Goal: Navigation & Orientation: Find specific page/section

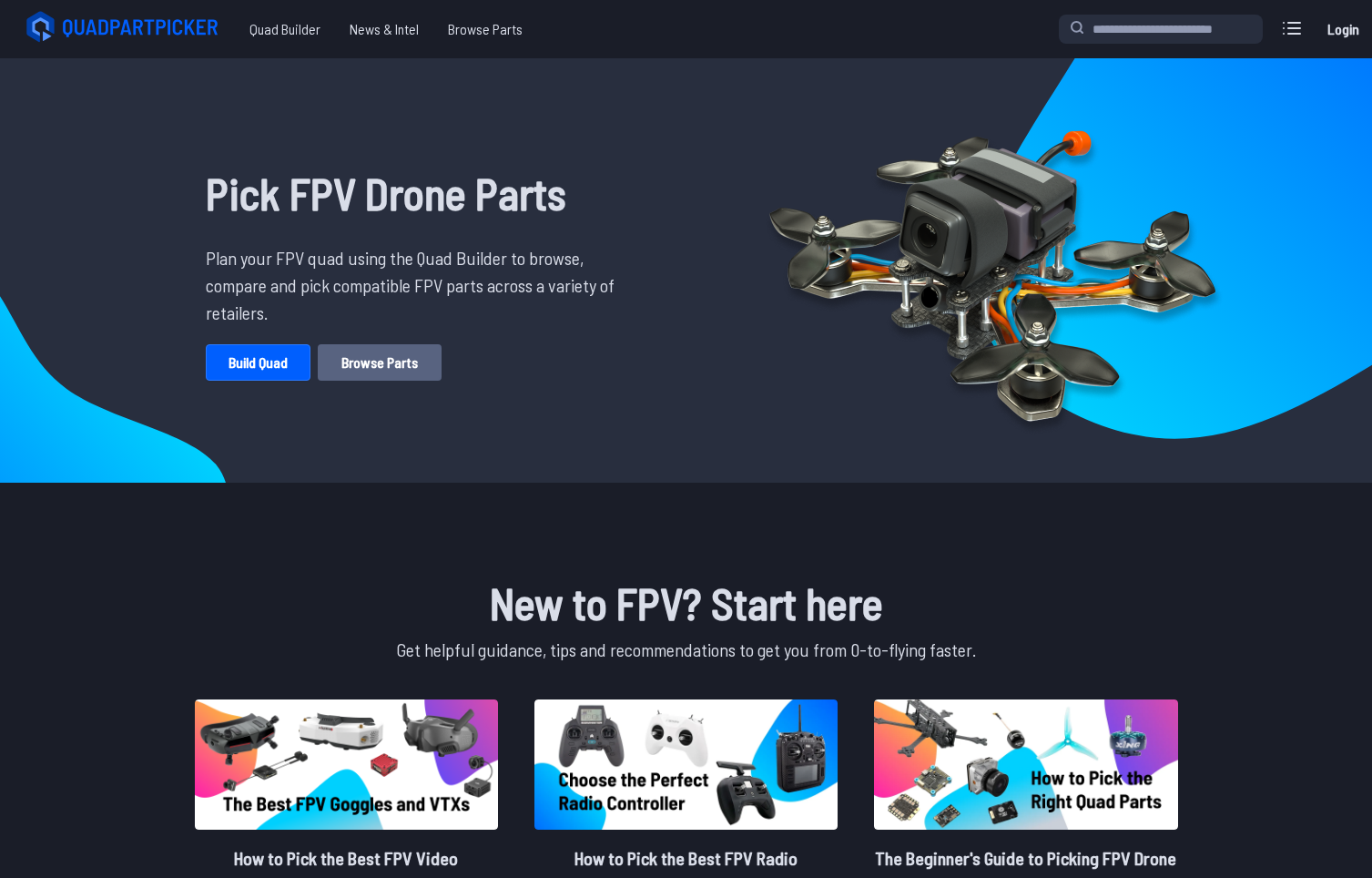
click at [395, 357] on link "Browse Parts" at bounding box center [379, 362] width 124 height 36
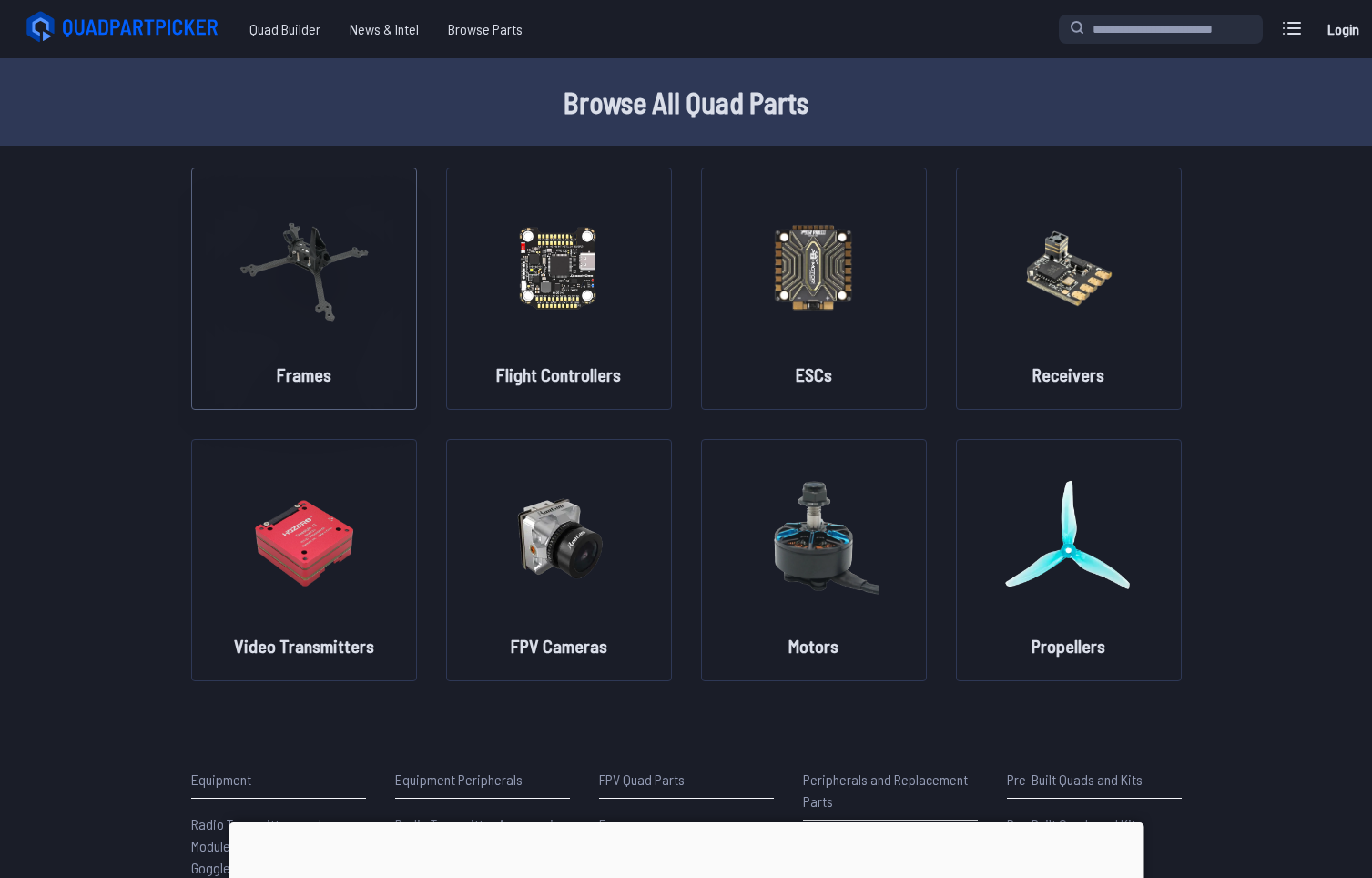
click at [334, 339] on img at bounding box center [304, 266] width 131 height 160
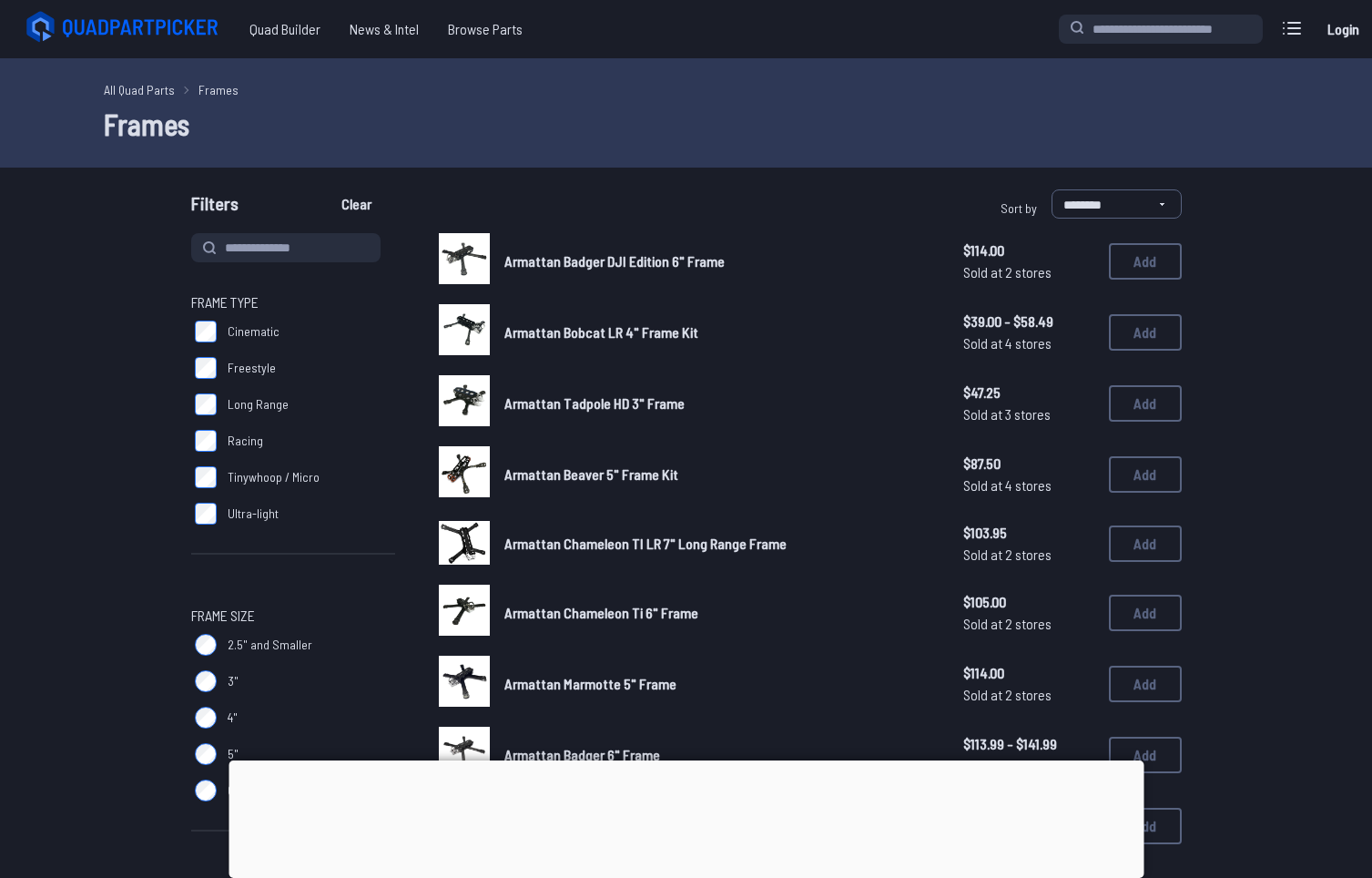
click at [681, 761] on div at bounding box center [686, 761] width 915 height 0
